Goal: Task Accomplishment & Management: Manage account settings

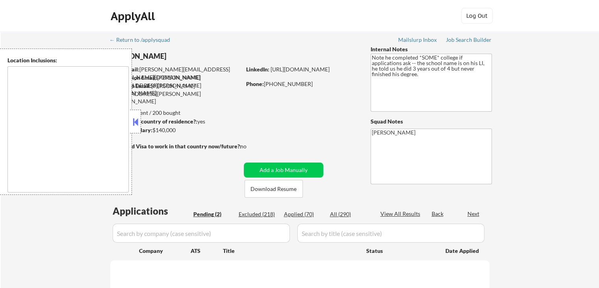
select select ""pending""
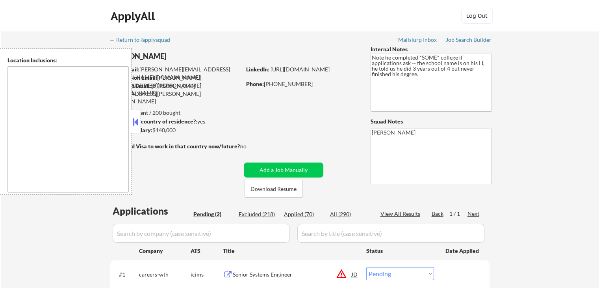
type textarea "remote"
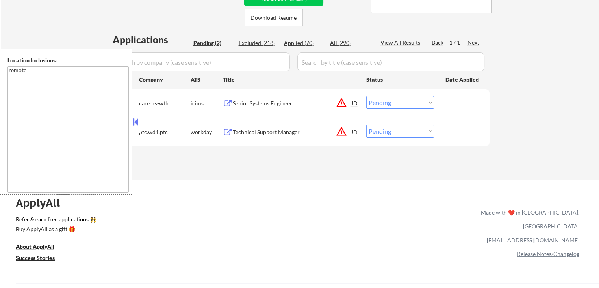
scroll to position [158, 0]
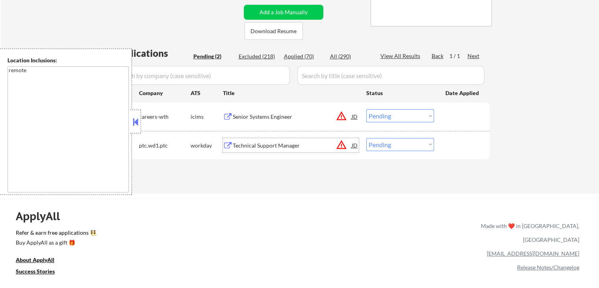
click at [282, 141] on div "Technical Support Manager" at bounding box center [292, 145] width 119 height 8
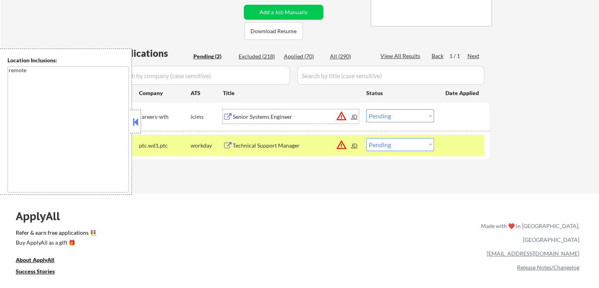
click at [263, 114] on div "Senior Systems Engineer" at bounding box center [292, 117] width 119 height 8
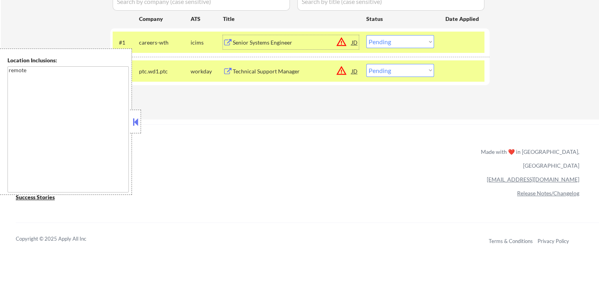
scroll to position [236, 0]
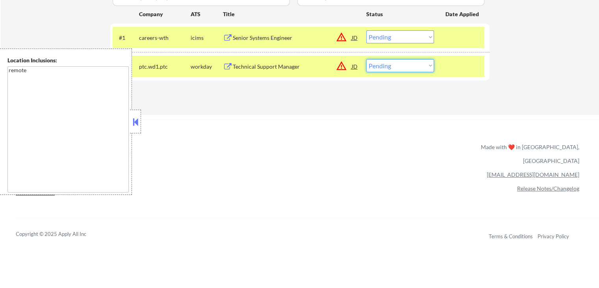
click at [388, 63] on select "Choose an option... Pending Applied Excluded (Questions) Excluded (Expired) Exc…" at bounding box center [400, 65] width 68 height 13
select select ""excluded__expired_""
click at [366, 59] on select "Choose an option... Pending Applied Excluded (Questions) Excluded (Expired) Exc…" at bounding box center [400, 65] width 68 height 13
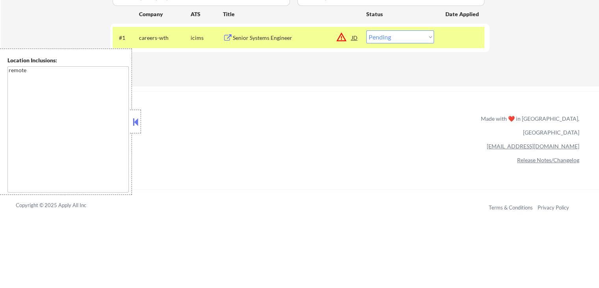
drag, startPoint x: 399, startPoint y: 36, endPoint x: 399, endPoint y: 41, distance: 5.5
click at [399, 36] on select "Choose an option... Pending Applied Excluded (Questions) Excluded (Expired) Exc…" at bounding box center [400, 36] width 68 height 13
select select ""excluded__location_""
click at [366, 30] on select "Choose an option... Pending Applied Excluded (Questions) Excluded (Expired) Exc…" at bounding box center [400, 36] width 68 height 13
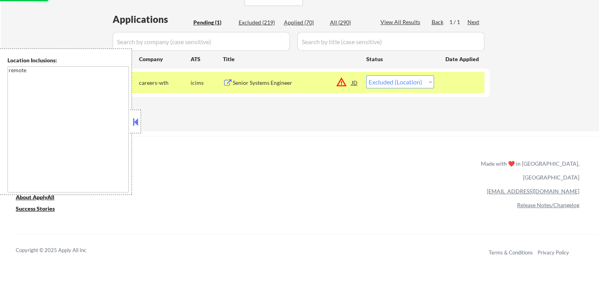
scroll to position [158, 0]
